Goal: Task Accomplishment & Management: Use online tool/utility

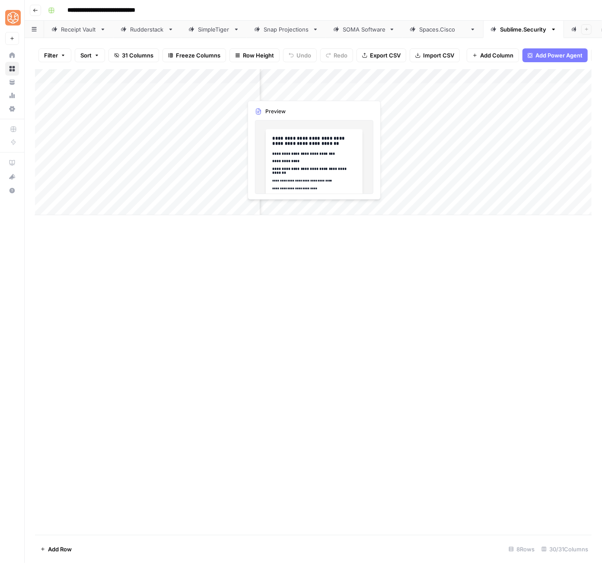
scroll to position [0, 277]
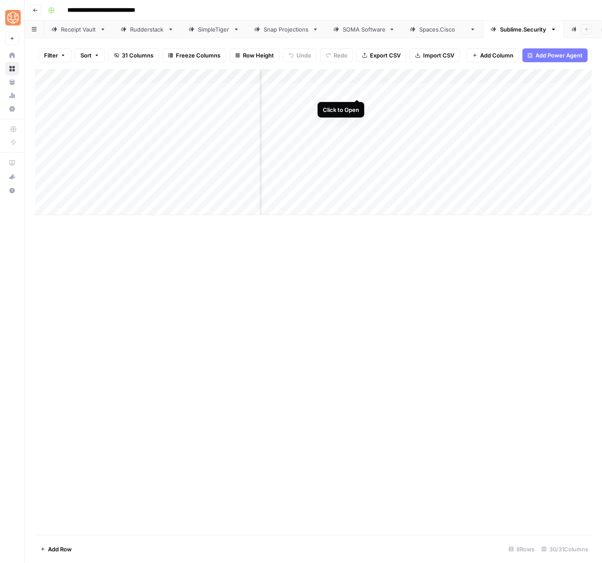
click at [356, 91] on div "Add Column" at bounding box center [313, 142] width 557 height 146
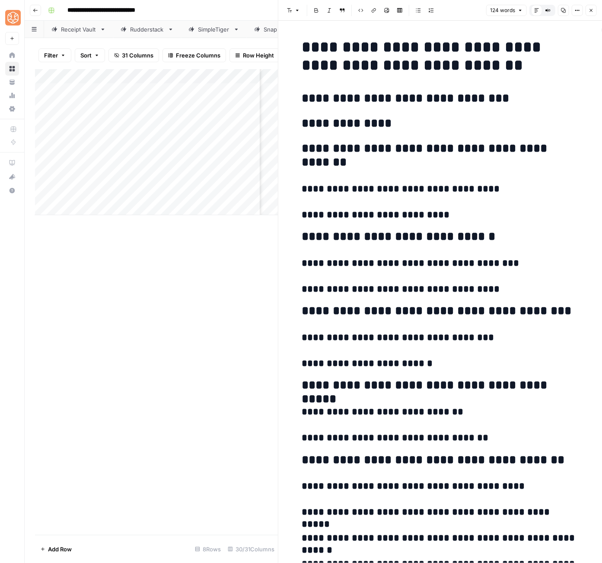
click at [593, 8] on icon "button" at bounding box center [591, 10] width 5 height 5
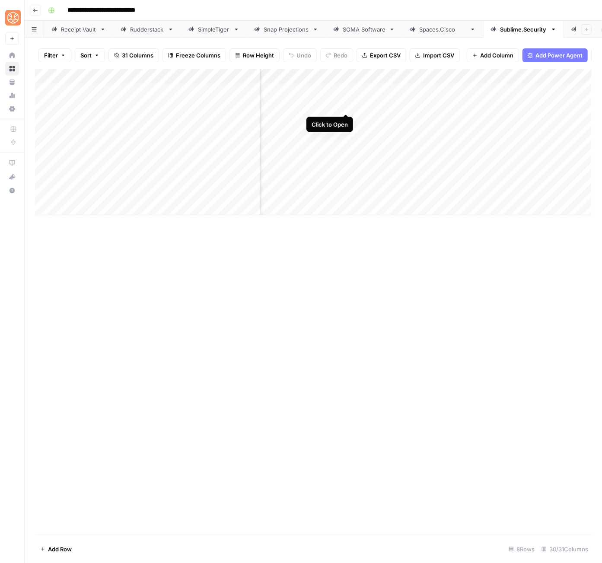
click at [345, 102] on div "Add Column" at bounding box center [313, 142] width 557 height 146
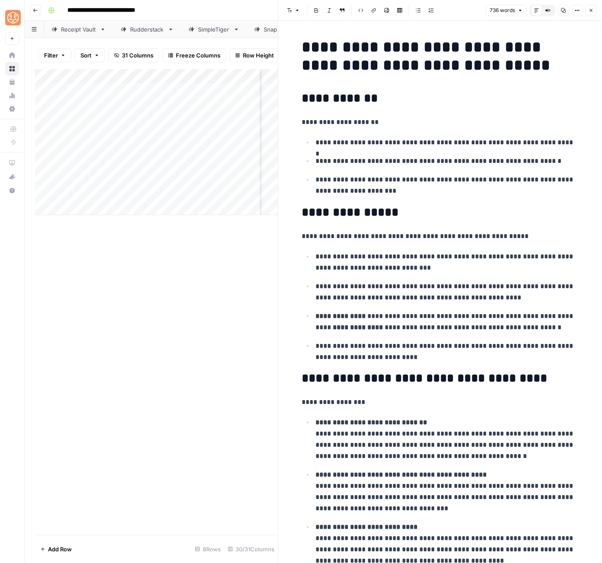
click at [590, 11] on icon "button" at bounding box center [591, 10] width 5 height 5
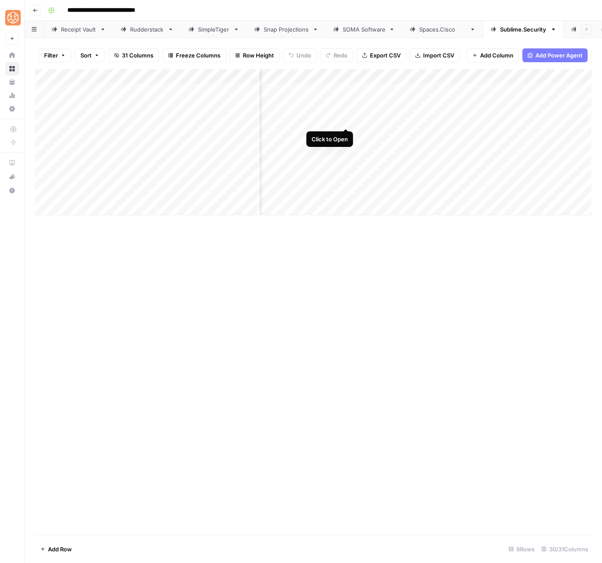
click at [347, 118] on div "Add Column" at bounding box center [313, 142] width 557 height 146
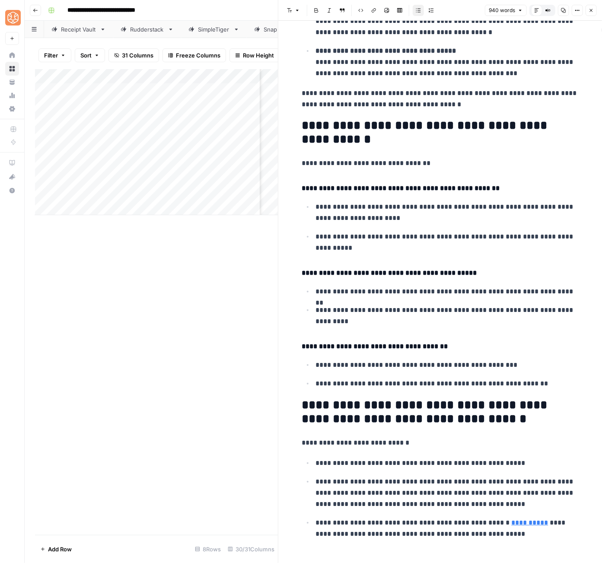
scroll to position [1793, 0]
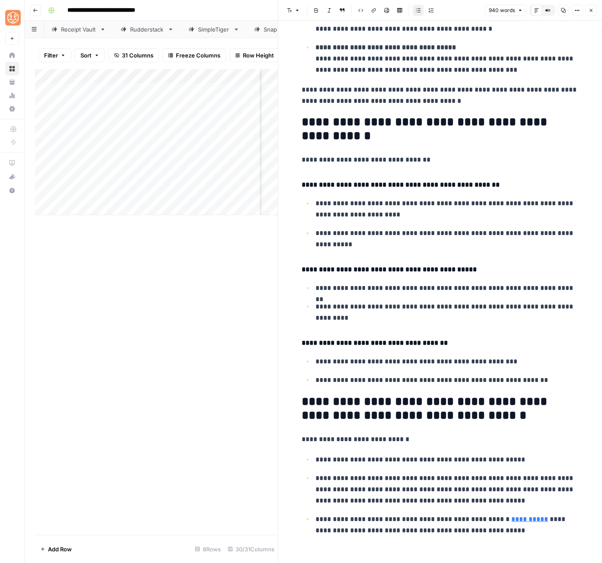
click at [593, 12] on icon "button" at bounding box center [591, 10] width 5 height 5
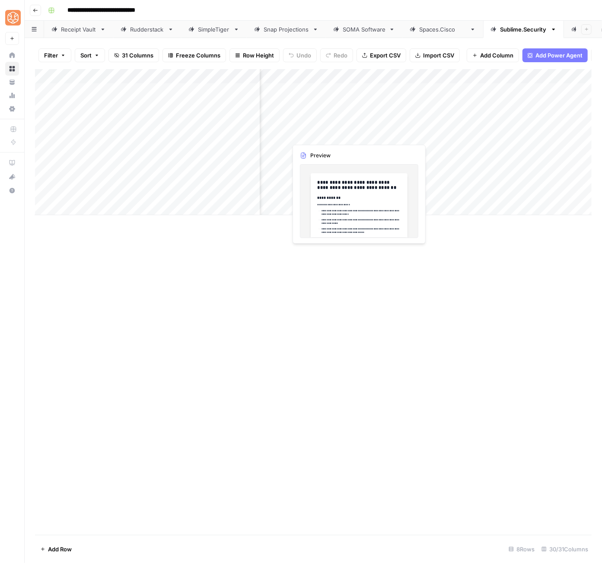
click at [346, 132] on div "Add Column" at bounding box center [313, 142] width 557 height 146
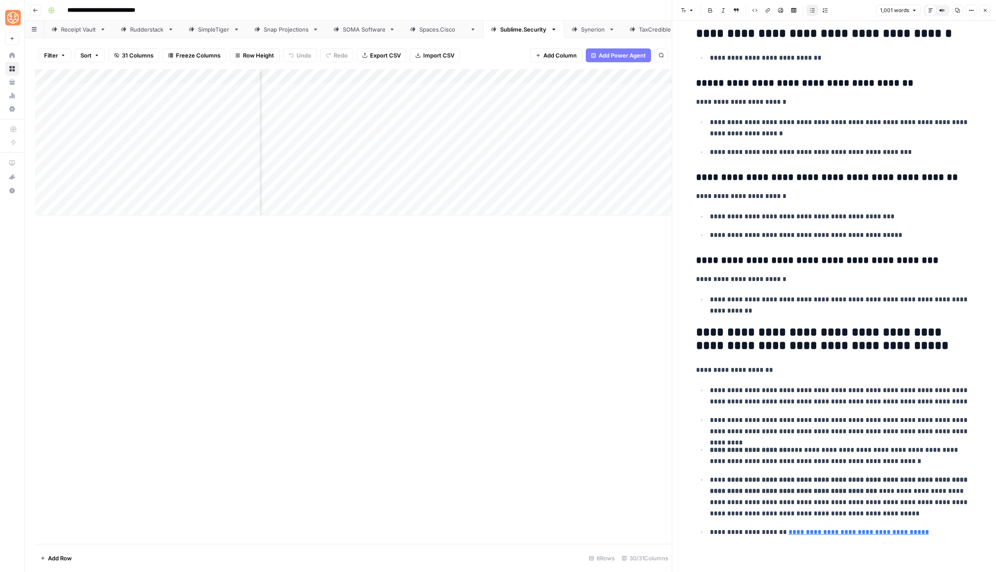
scroll to position [1990, 0]
